Goal: Transaction & Acquisition: Purchase product/service

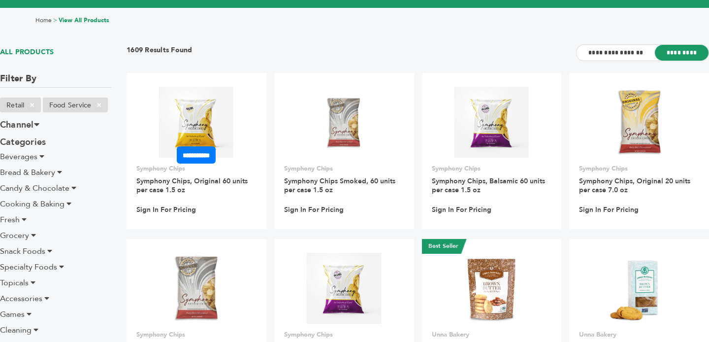
scroll to position [47, 0]
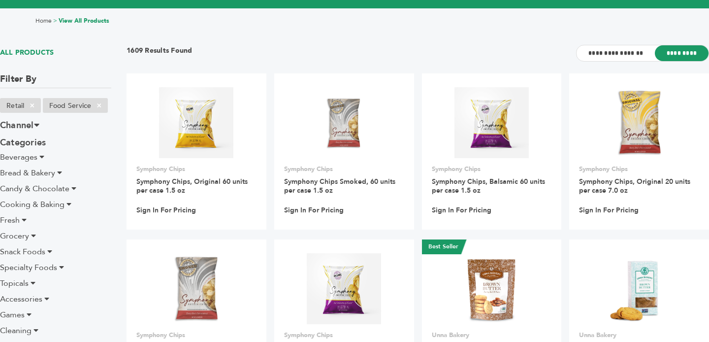
click at [56, 189] on span "Candy & Chocolate" at bounding box center [34, 188] width 69 height 11
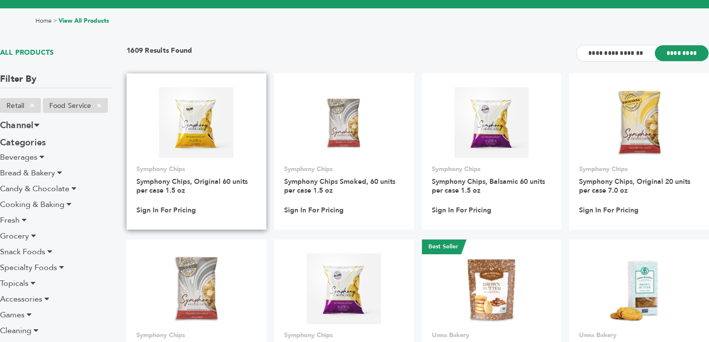
scroll to position [47, 0]
